Goal: Task Accomplishment & Management: Manage account settings

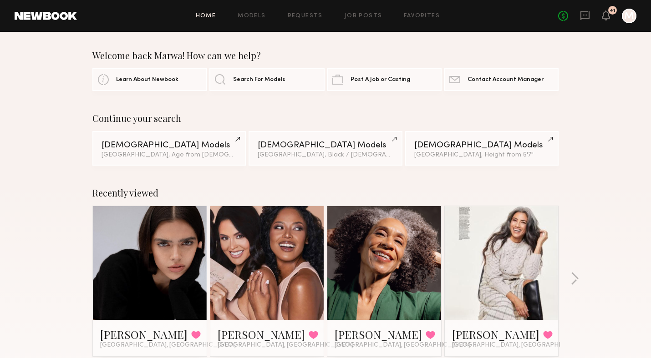
click at [629, 19] on div at bounding box center [629, 16] width 15 height 15
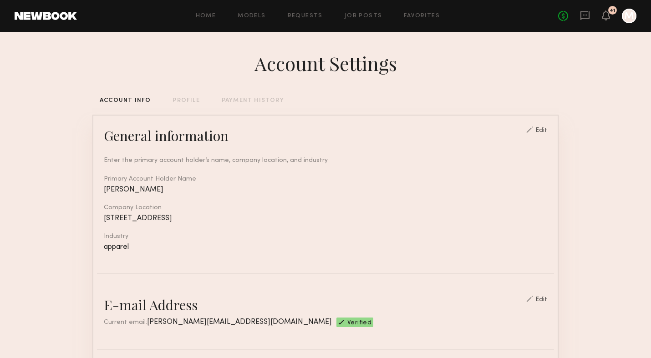
click at [184, 101] on div "PROFILE" at bounding box center [185, 101] width 27 height 6
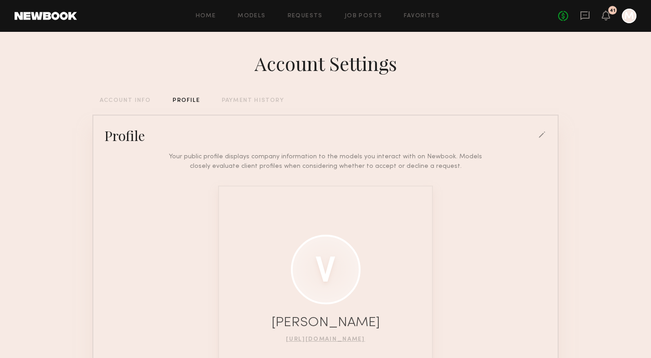
click at [119, 100] on div "ACCOUNT INFO" at bounding box center [125, 101] width 51 height 6
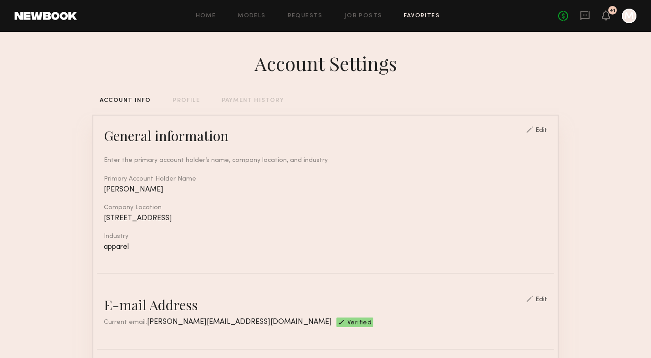
click at [428, 15] on link "Favorites" at bounding box center [422, 16] width 36 height 6
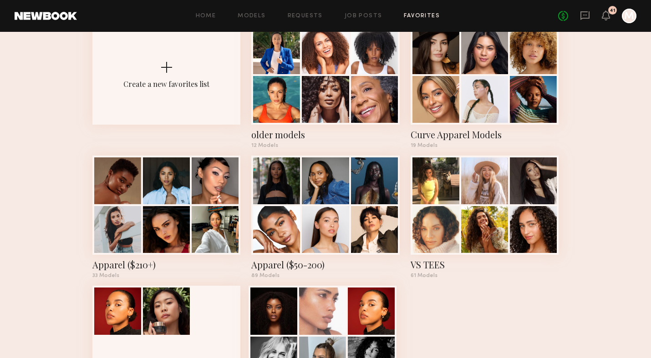
scroll to position [64, 0]
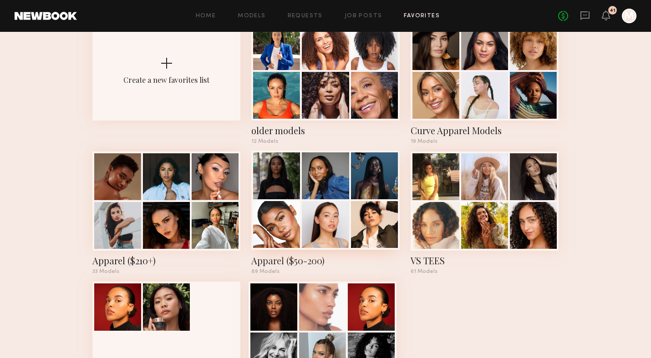
click at [310, 260] on div "Apparel ($50-200)" at bounding box center [325, 260] width 148 height 13
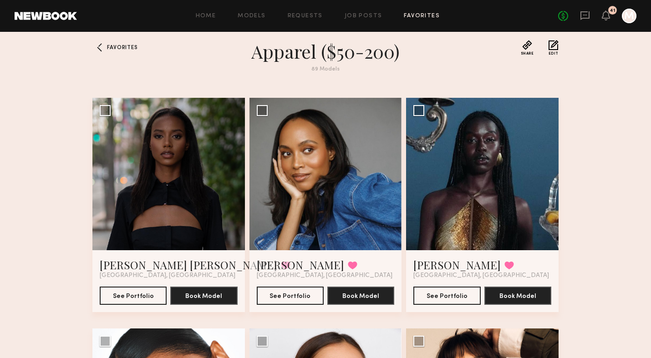
scroll to position [10, 0]
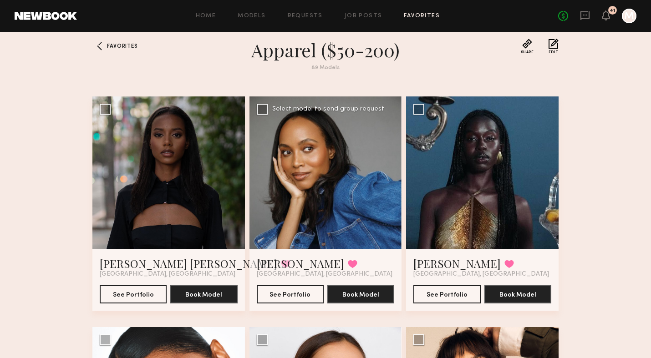
click at [291, 243] on div at bounding box center [325, 172] width 152 height 152
click at [283, 263] on link "Kourtney M." at bounding box center [300, 263] width 87 height 15
click at [462, 196] on div at bounding box center [482, 172] width 152 height 152
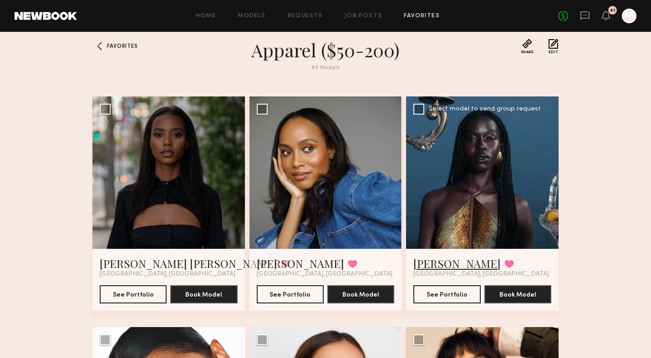
click at [441, 265] on link "Nyawuta C." at bounding box center [456, 263] width 87 height 15
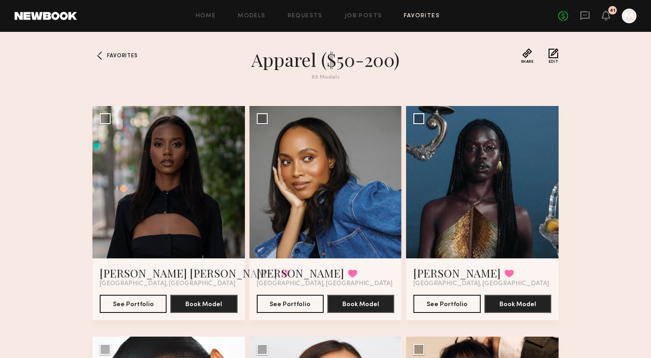
click at [527, 56] on button "Share" at bounding box center [527, 55] width 13 height 15
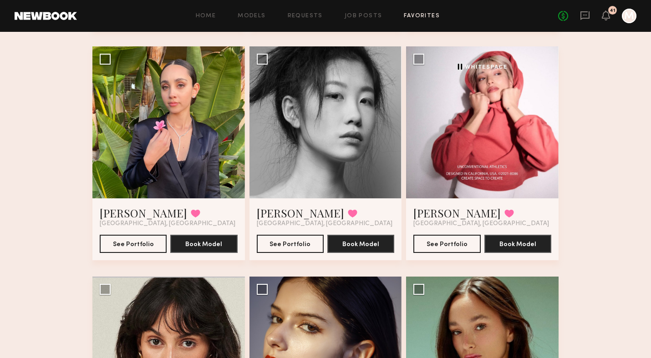
scroll to position [3754, 0]
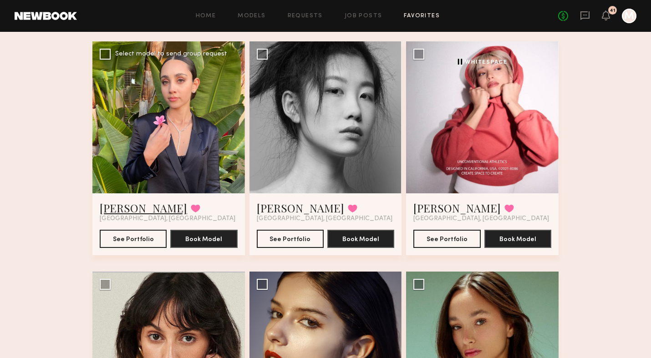
click at [127, 205] on link "Valerie F." at bounding box center [143, 208] width 87 height 15
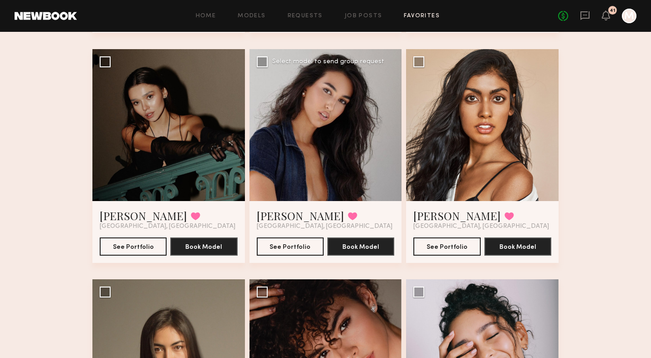
scroll to position [5595, 0]
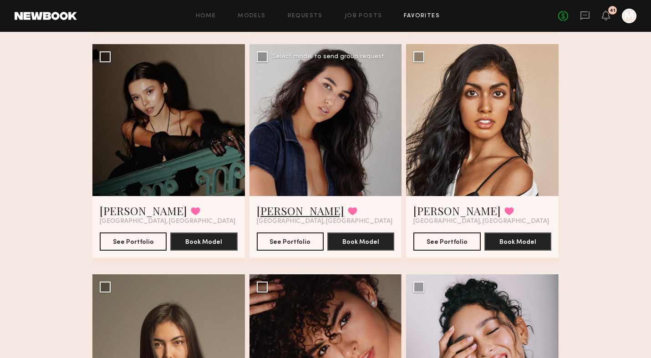
click at [278, 210] on link "Nina S." at bounding box center [300, 210] width 87 height 15
click at [348, 212] on button at bounding box center [353, 211] width 10 height 8
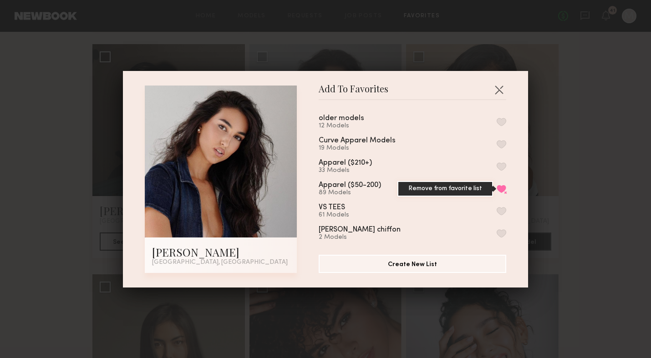
click at [502, 186] on button "Remove from favorite list" at bounding box center [501, 189] width 10 height 8
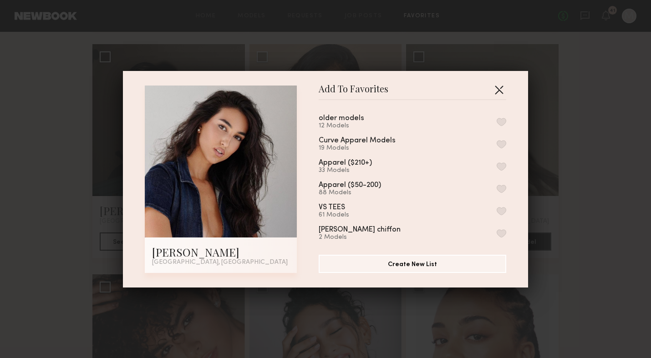
click at [499, 89] on button "button" at bounding box center [498, 89] width 15 height 15
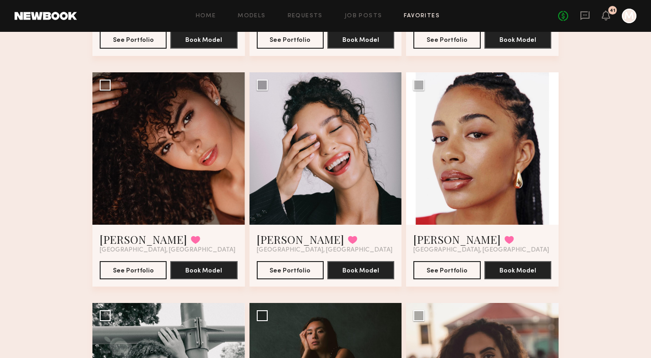
scroll to position [5804, 0]
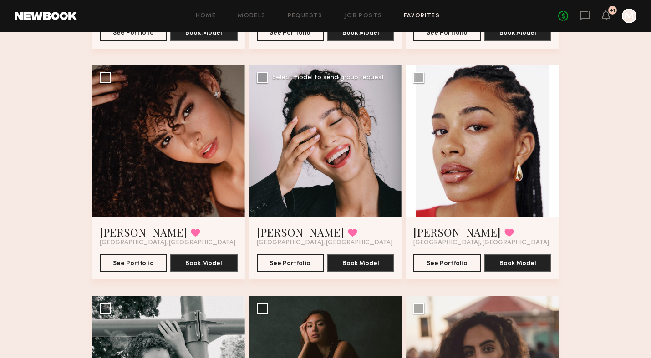
click at [300, 213] on div at bounding box center [325, 141] width 152 height 152
click at [283, 234] on link "Anisa N." at bounding box center [300, 232] width 87 height 15
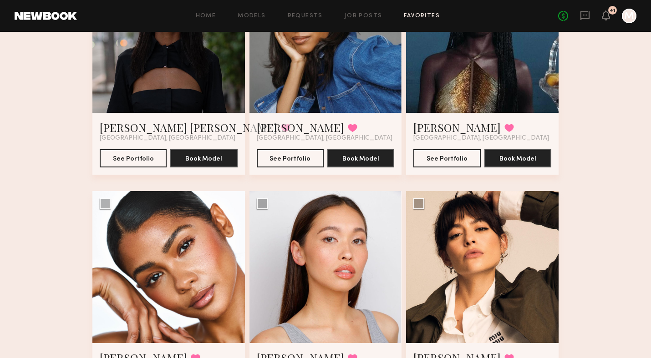
scroll to position [0, 0]
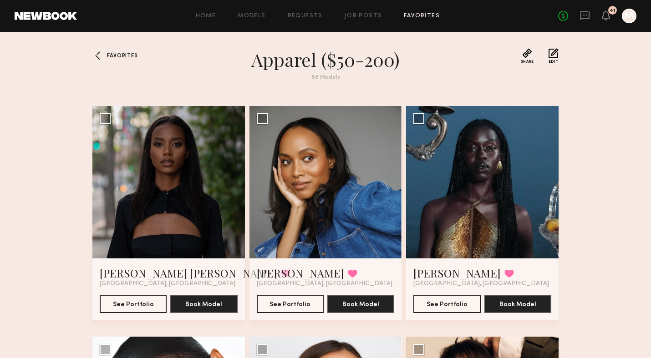
click at [102, 51] on div at bounding box center [99, 55] width 15 height 15
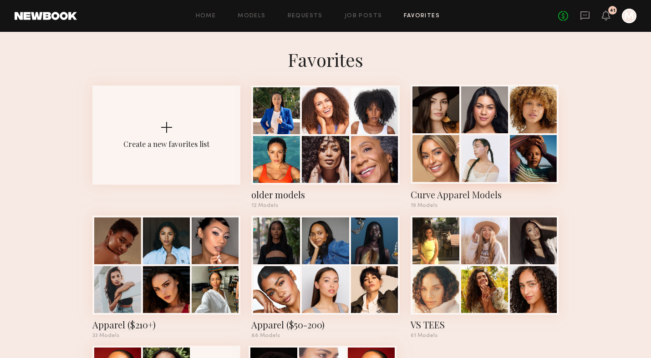
click at [448, 195] on div "Curve Apparel Models" at bounding box center [484, 194] width 148 height 13
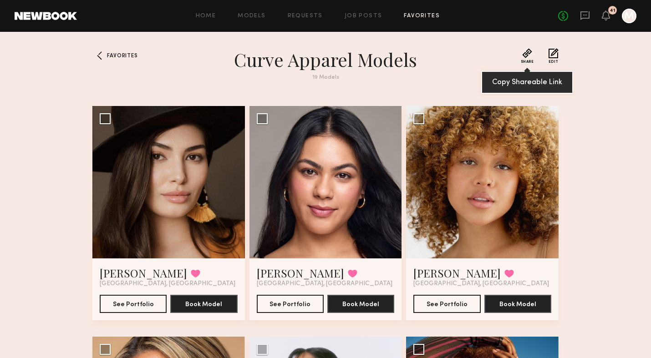
click at [526, 52] on button "Share" at bounding box center [527, 55] width 13 height 15
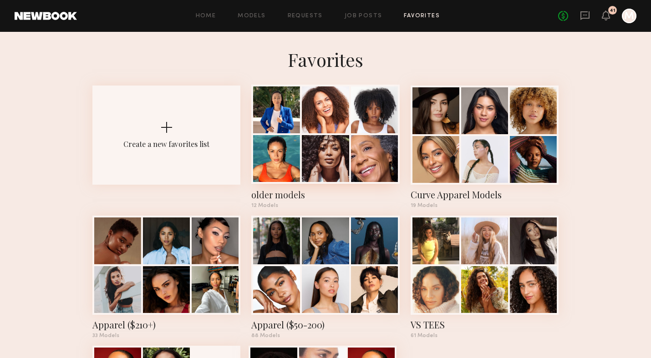
click at [274, 195] on div "older models" at bounding box center [325, 194] width 148 height 13
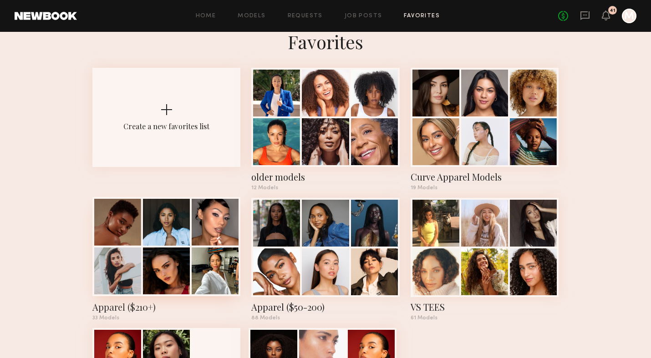
scroll to position [18, 0]
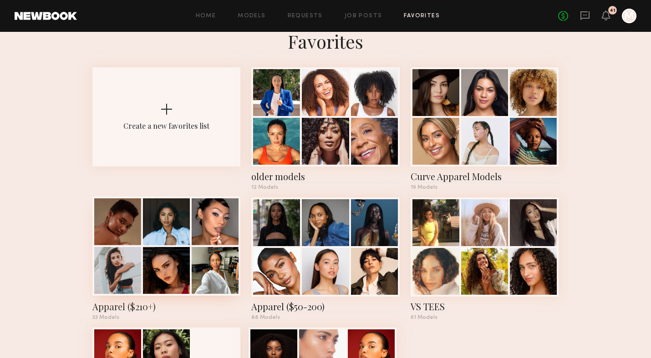
click at [202, 263] on div at bounding box center [215, 270] width 47 height 47
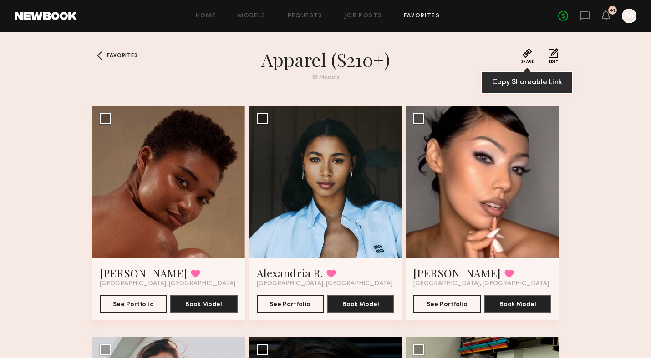
click at [527, 56] on button "Share" at bounding box center [527, 55] width 13 height 15
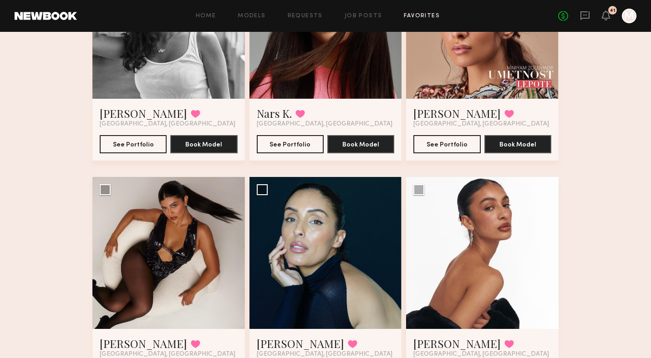
scroll to position [2298, 0]
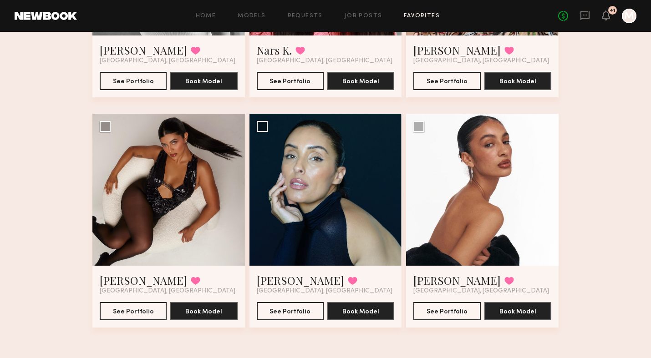
scroll to position [18, 0]
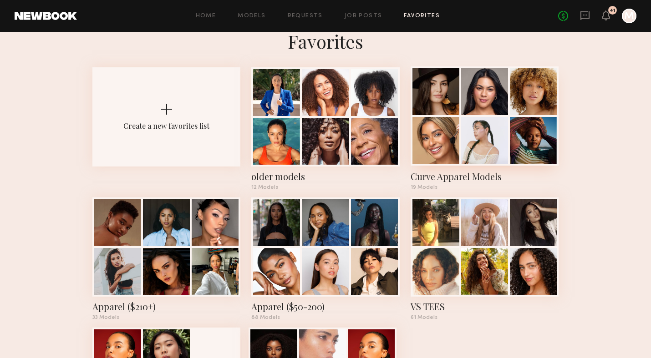
click at [459, 179] on div "Curve Apparel Models" at bounding box center [484, 176] width 148 height 13
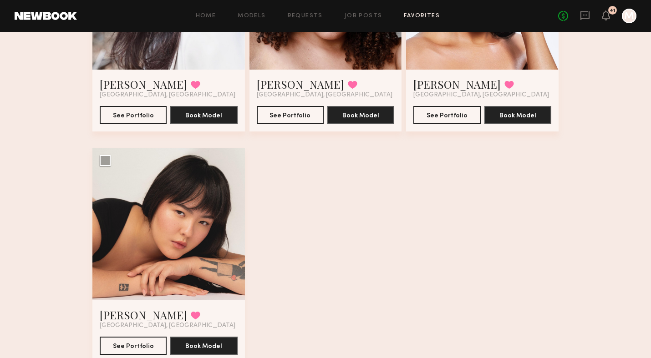
scroll to position [1376, 0]
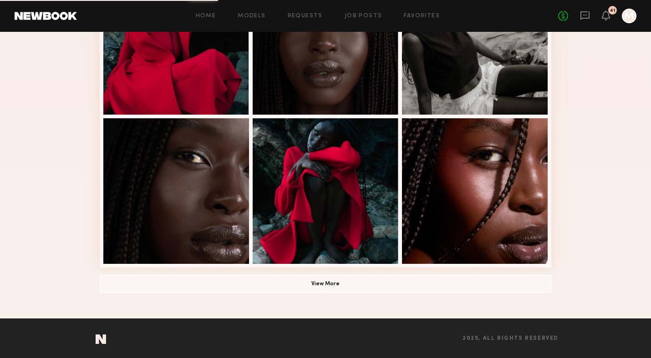
scroll to position [567, 0]
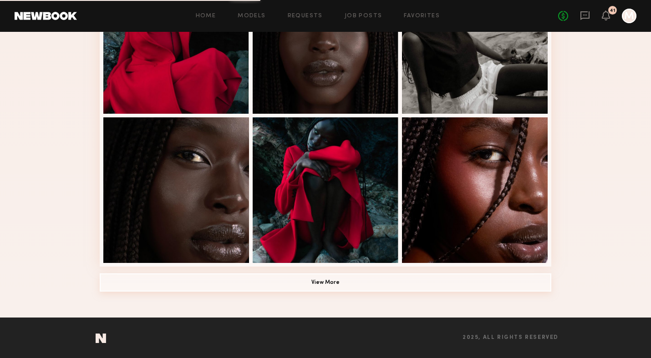
click at [329, 274] on button "View More" at bounding box center [325, 282] width 451 height 18
